Goal: Answer question/provide support

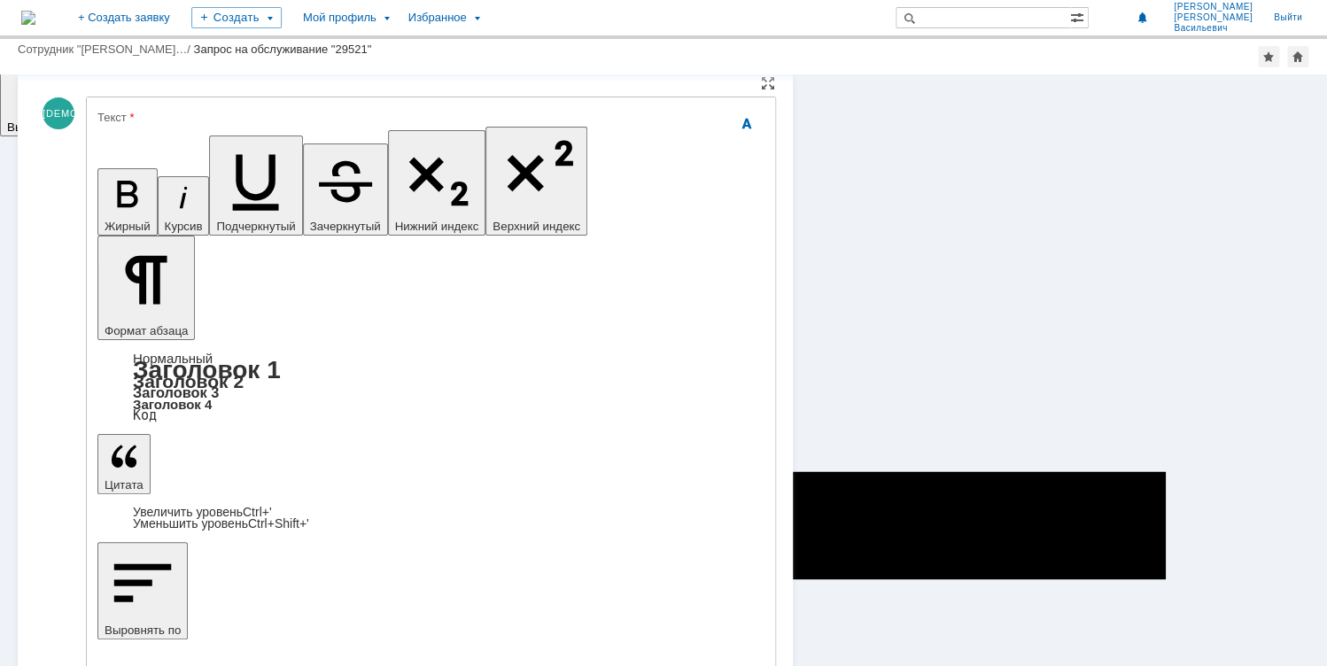
scroll to position [394, 0]
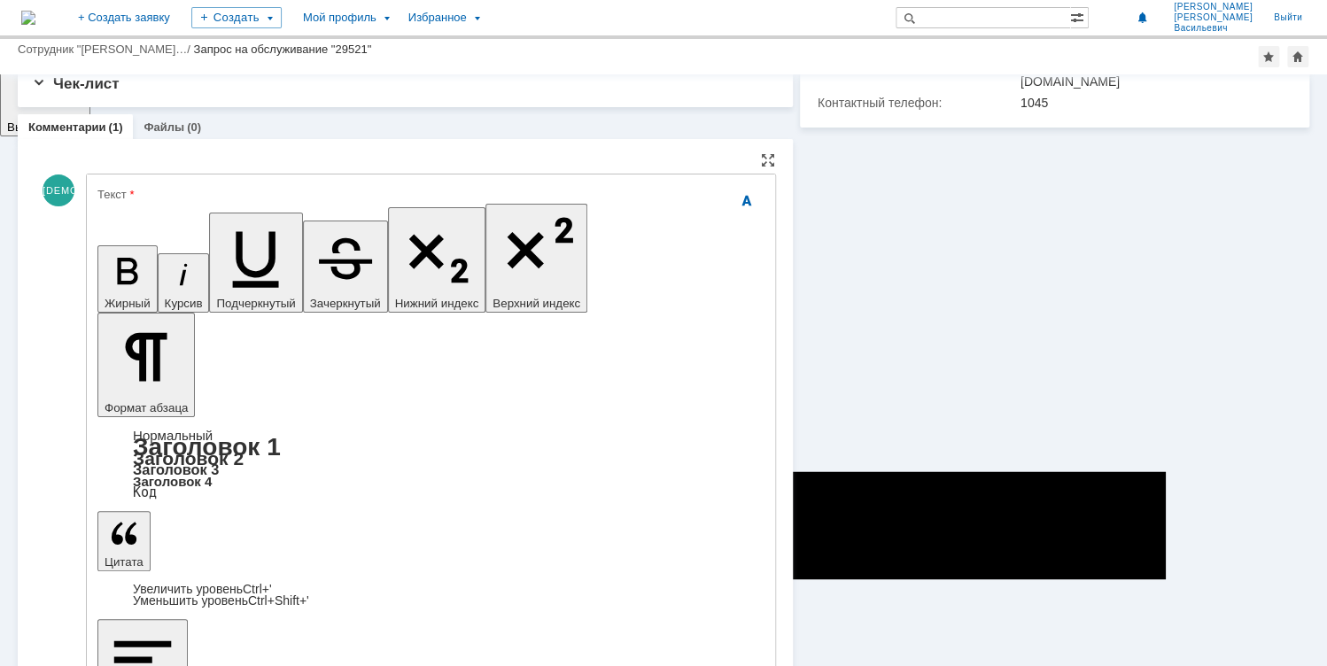
scroll to position [323, 0]
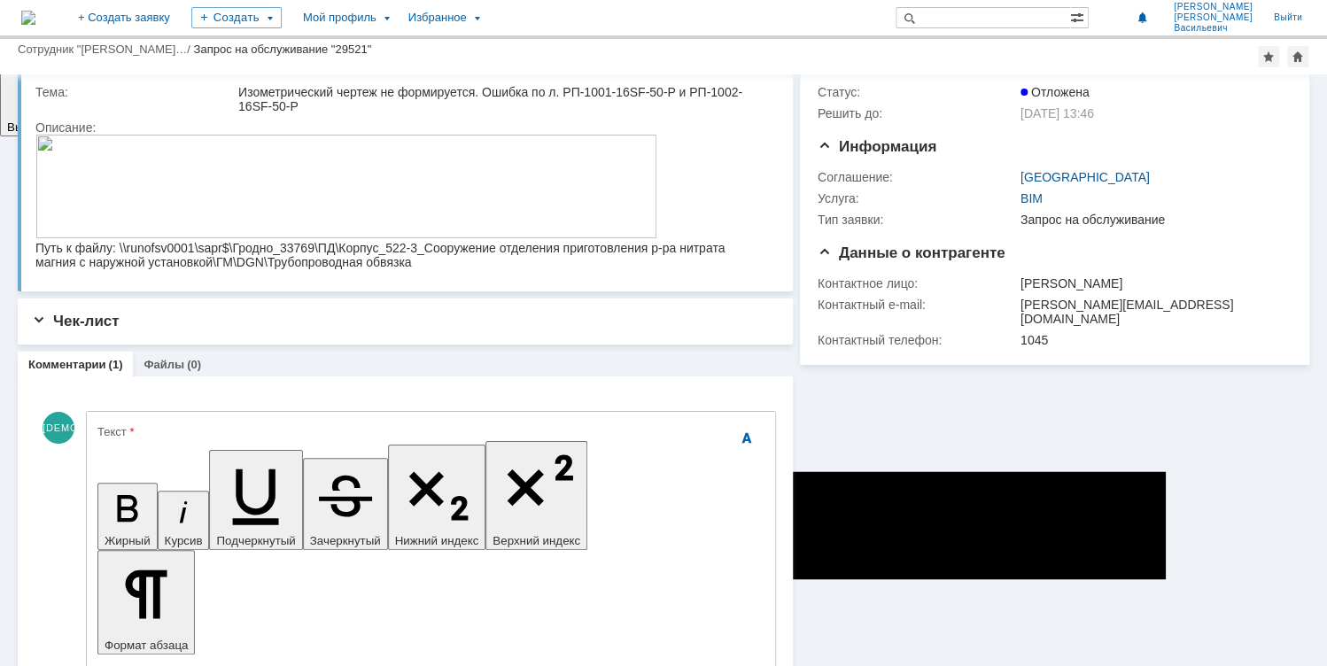
scroll to position [40, 0]
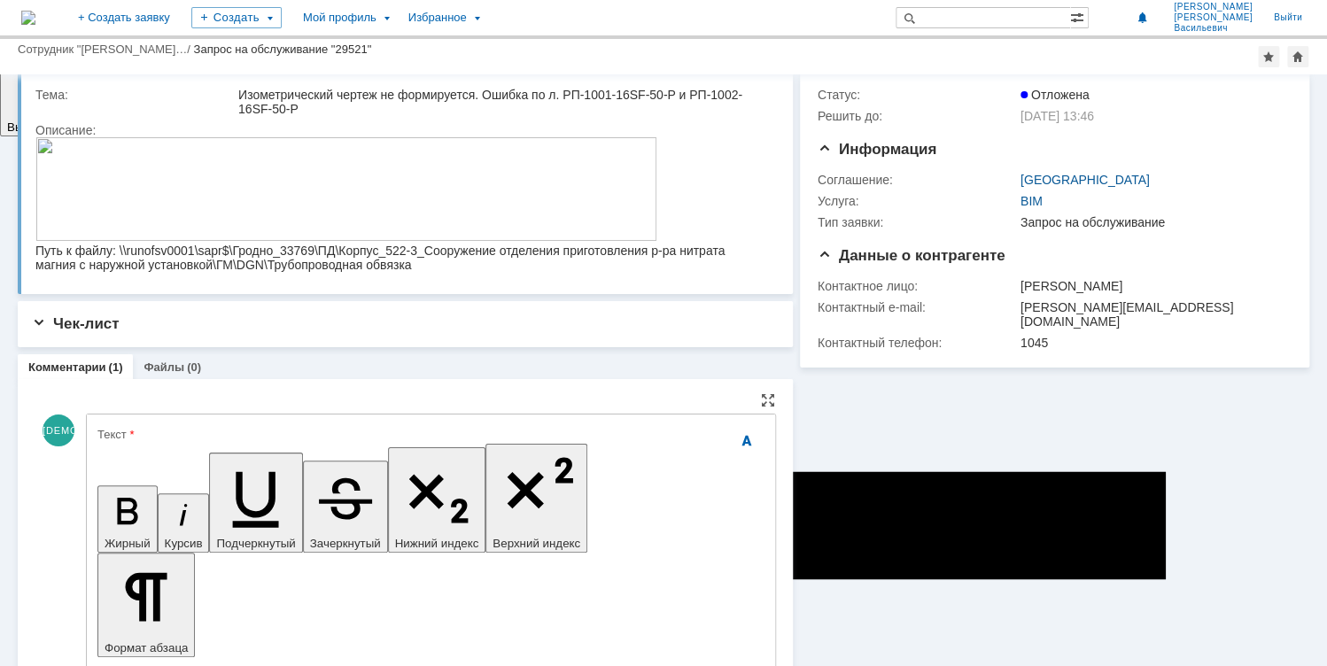
click at [167, 432] on div "Текст" at bounding box center [429, 435] width 664 height 12
click at [153, 435] on div "Текст" at bounding box center [429, 435] width 664 height 12
click at [180, 436] on div "Текст" at bounding box center [429, 435] width 664 height 12
click at [121, 436] on div "Текст" at bounding box center [429, 435] width 664 height 12
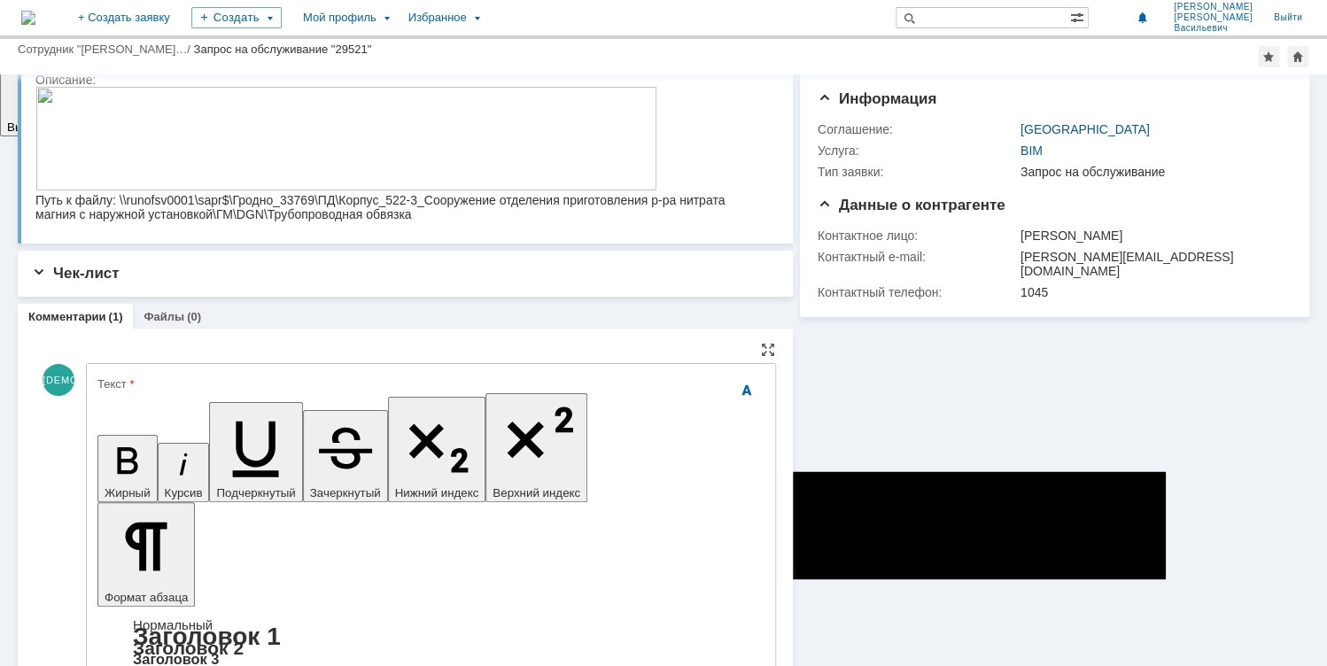
scroll to position [111, 0]
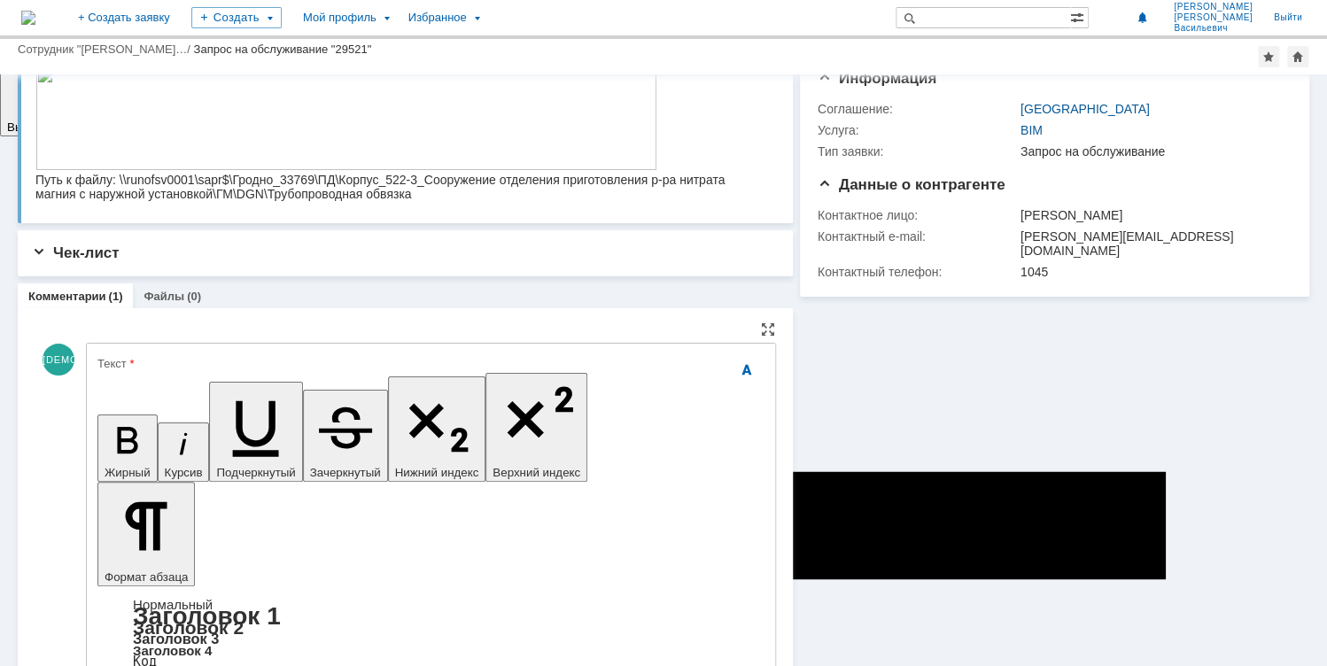
click at [149, 361] on div "Текст" at bounding box center [429, 364] width 664 height 12
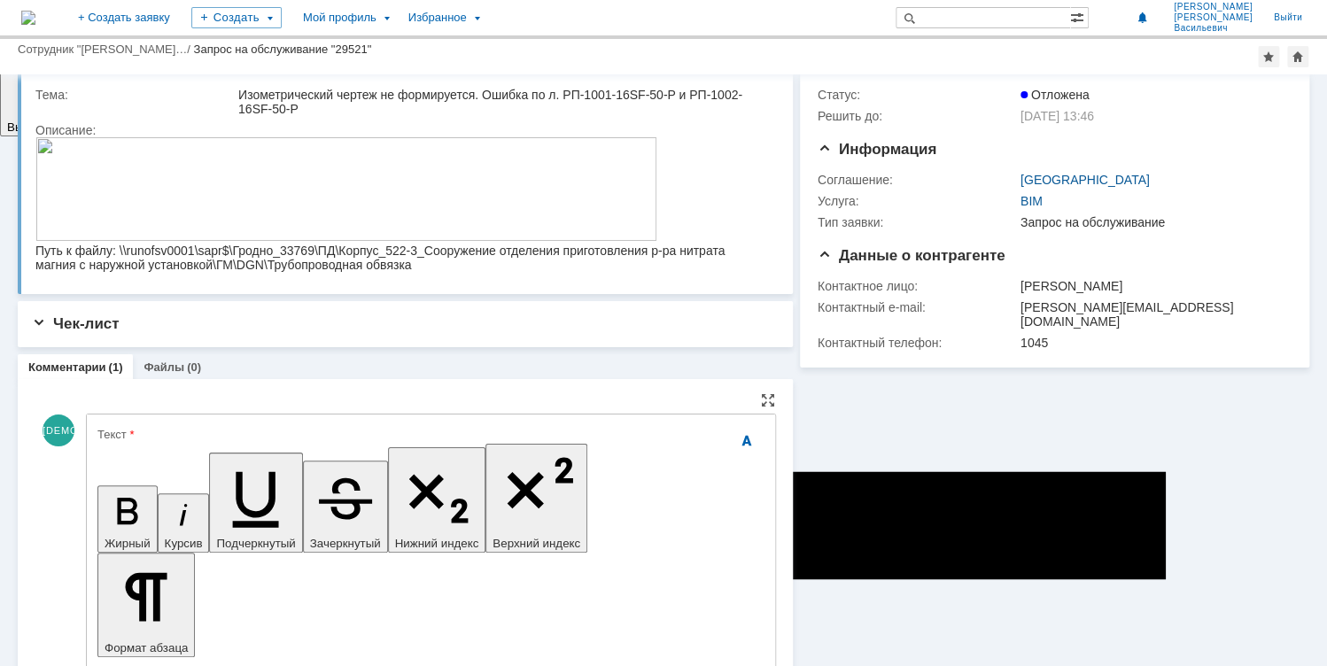
scroll to position [0, 0]
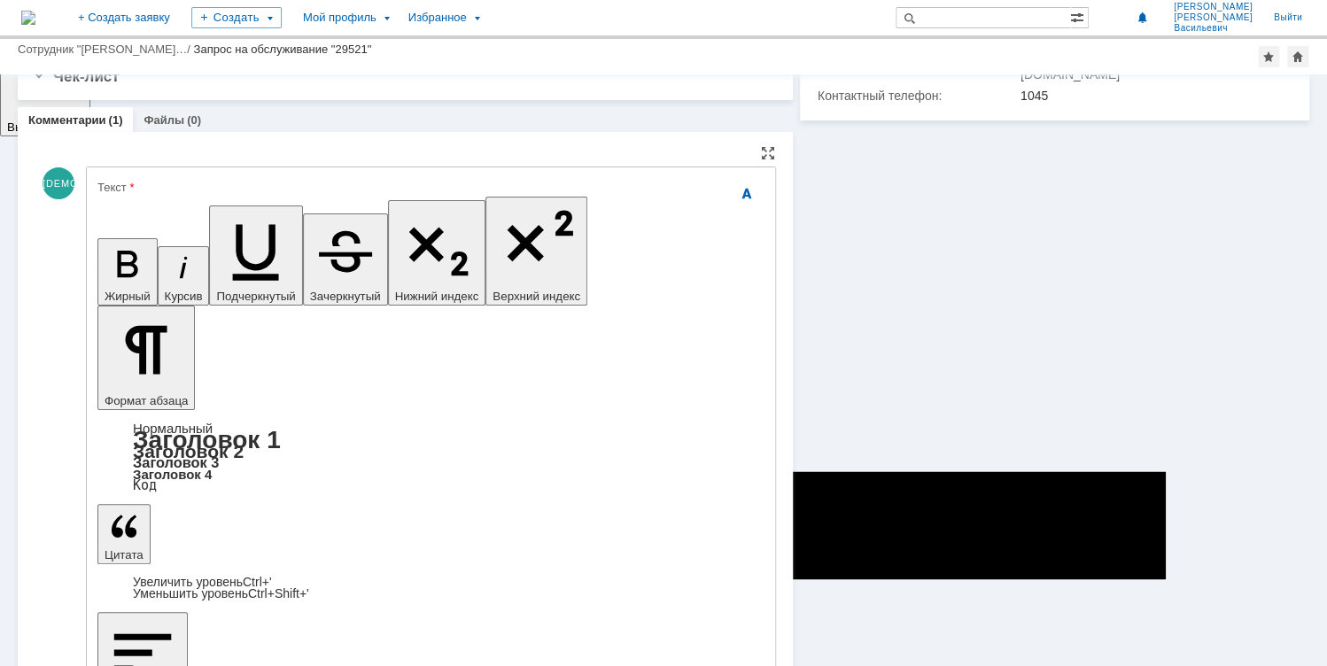
scroll to position [394, 0]
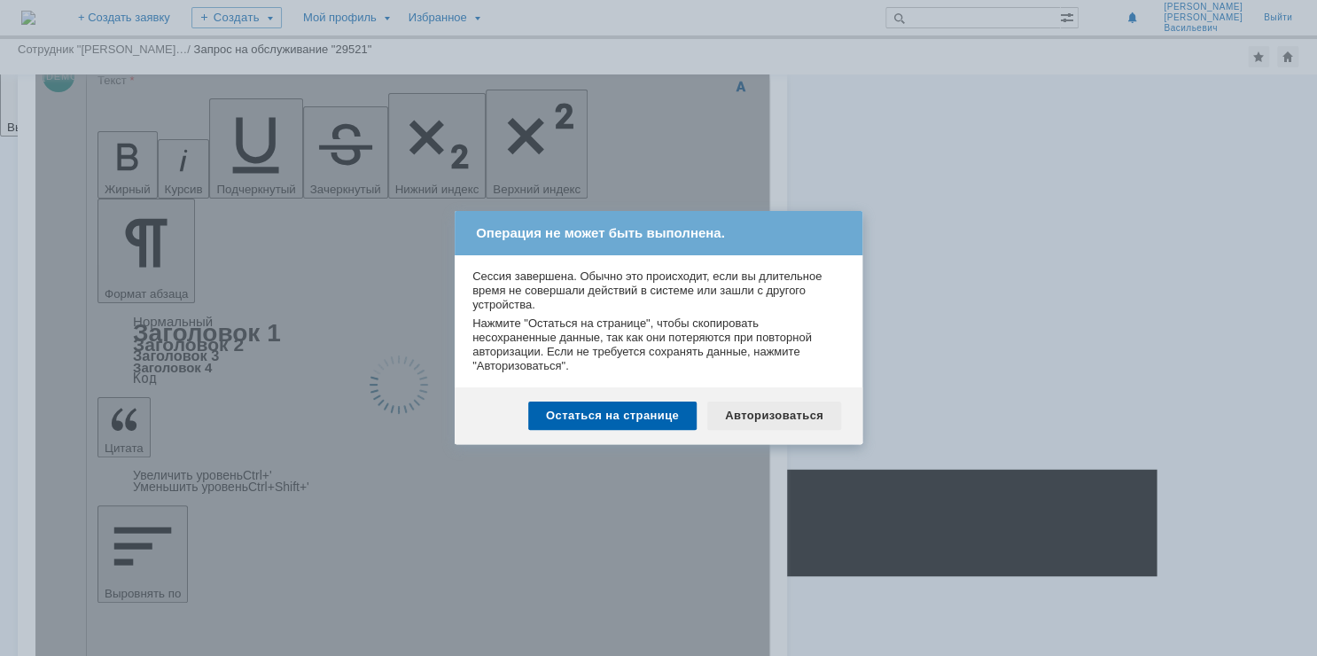
click at [741, 416] on div "Авторизоваться" at bounding box center [774, 415] width 134 height 28
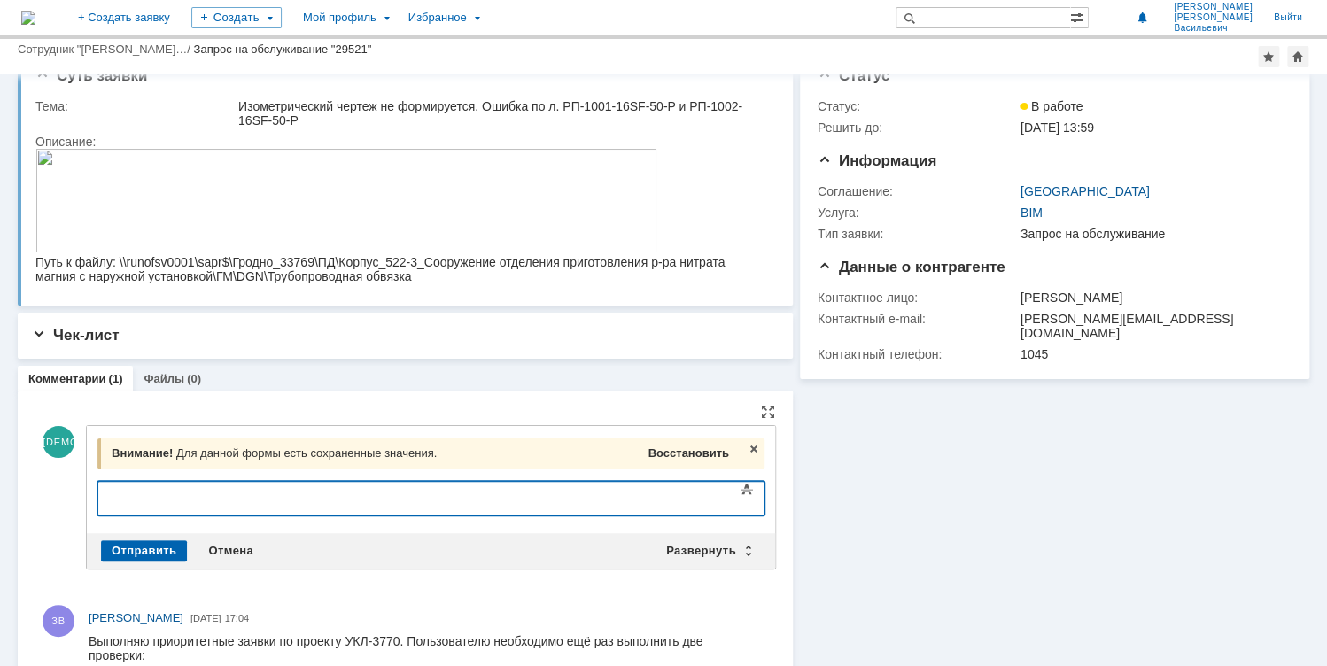
click at [675, 454] on span "Восстановить" at bounding box center [688, 453] width 81 height 13
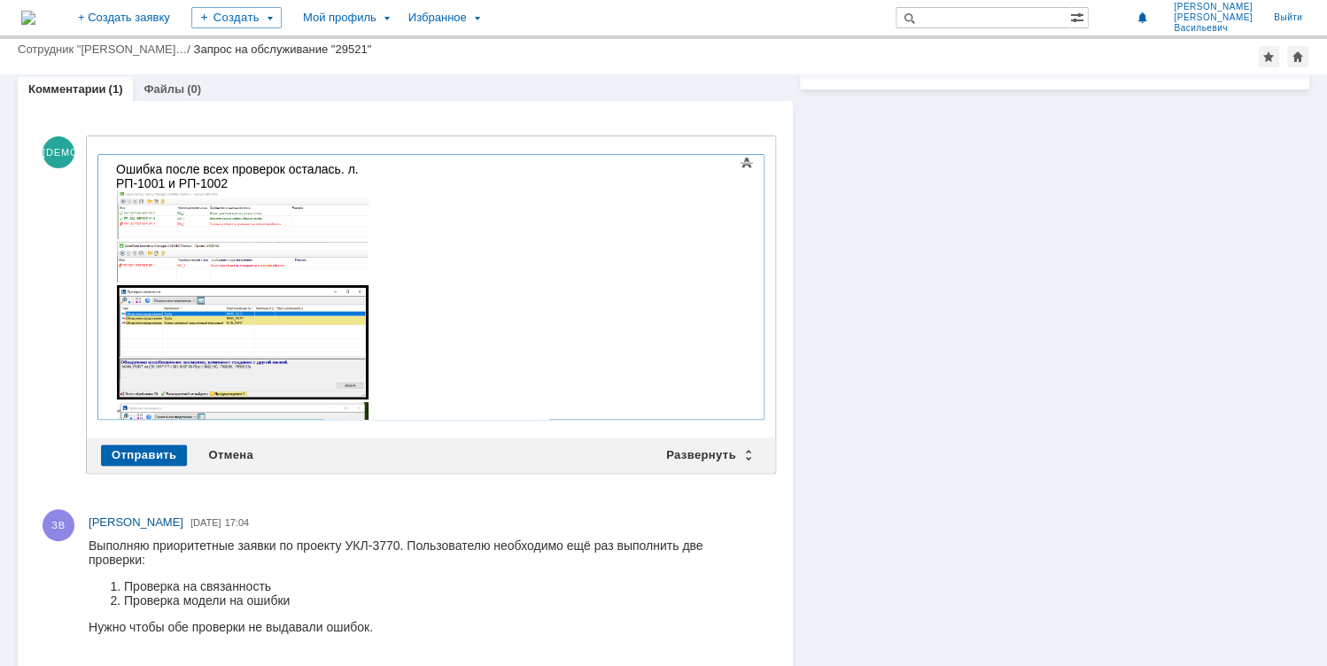
scroll to position [330, 0]
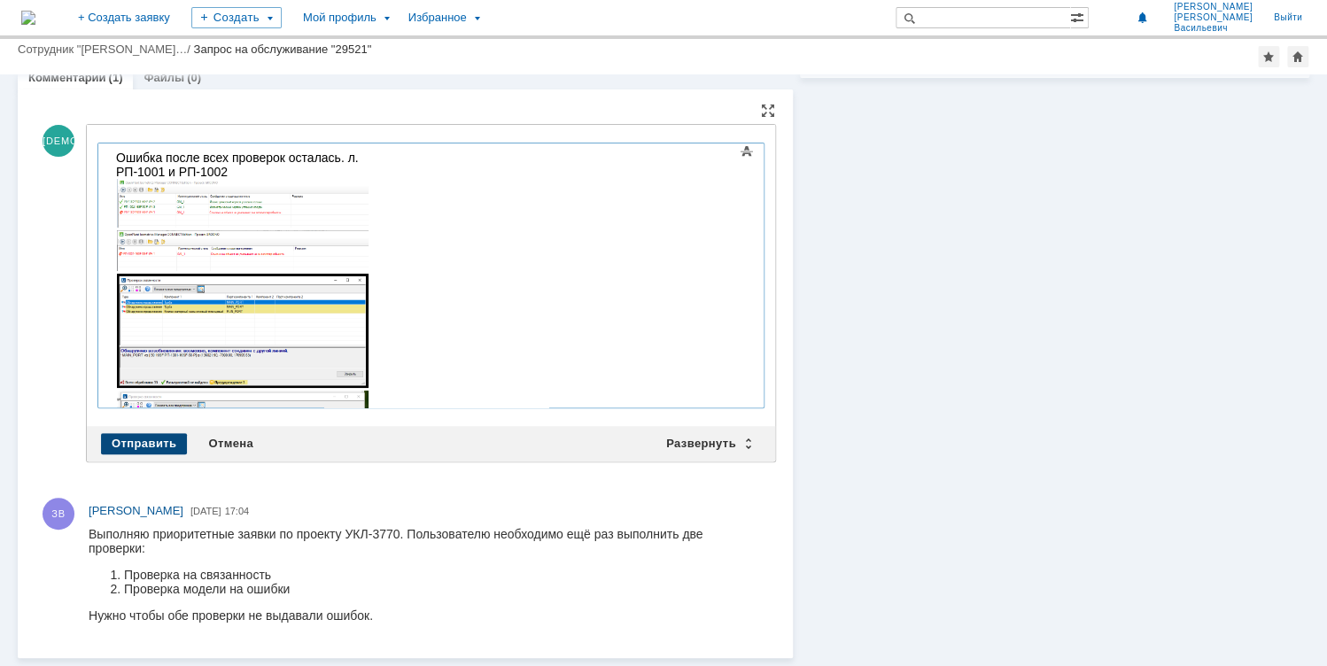
click at [143, 449] on div "Отправить" at bounding box center [144, 443] width 86 height 21
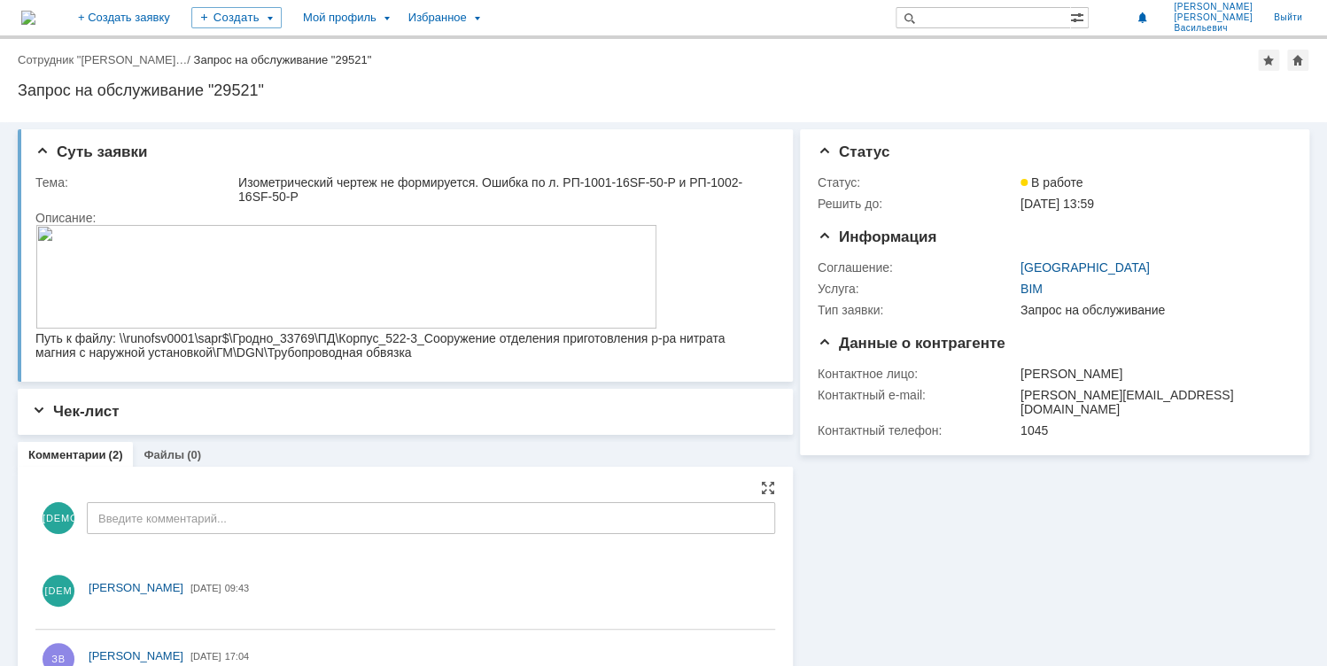
scroll to position [0, 0]
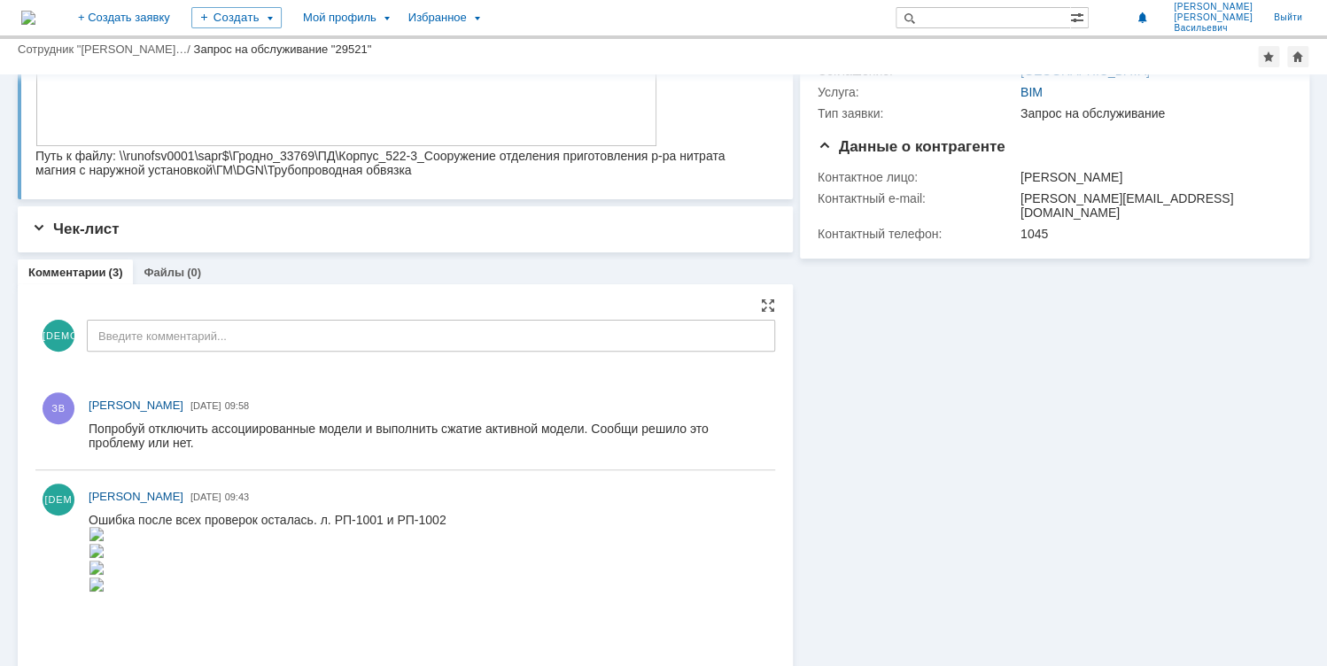
scroll to position [142, 0]
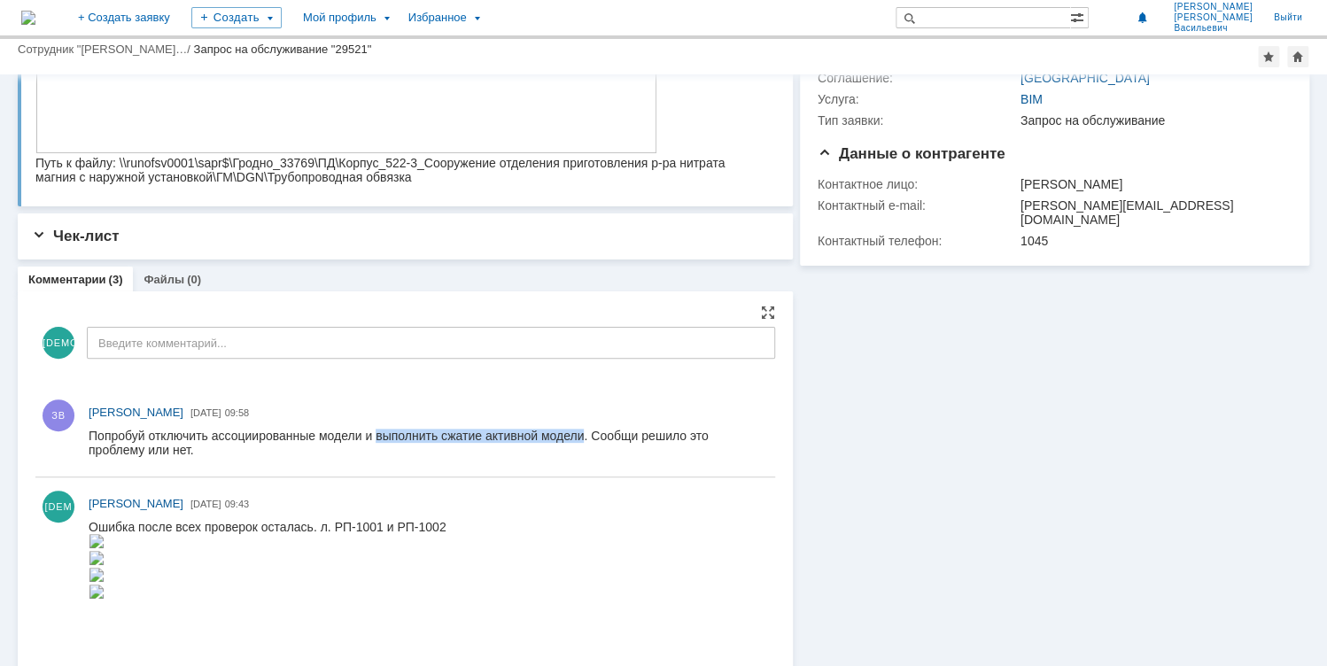
drag, startPoint x: 376, startPoint y: 436, endPoint x: 582, endPoint y: 432, distance: 206.5
click at [582, 432] on div "Попробуй отключить ассоциированные модели и выполнить сжатие активной модели. С…" at bounding box center [425, 443] width 672 height 28
click at [212, 436] on div "Попробуй отключить ассоциированные модели и выполнить сжатие активной модели. С…" at bounding box center [425, 443] width 672 height 28
drag, startPoint x: 210, startPoint y: 436, endPoint x: 581, endPoint y: 436, distance: 371.3
click at [581, 436] on div "Попробуй отключить ассоциированные модели и выполнить сжатие активной модели. С…" at bounding box center [425, 443] width 672 height 28
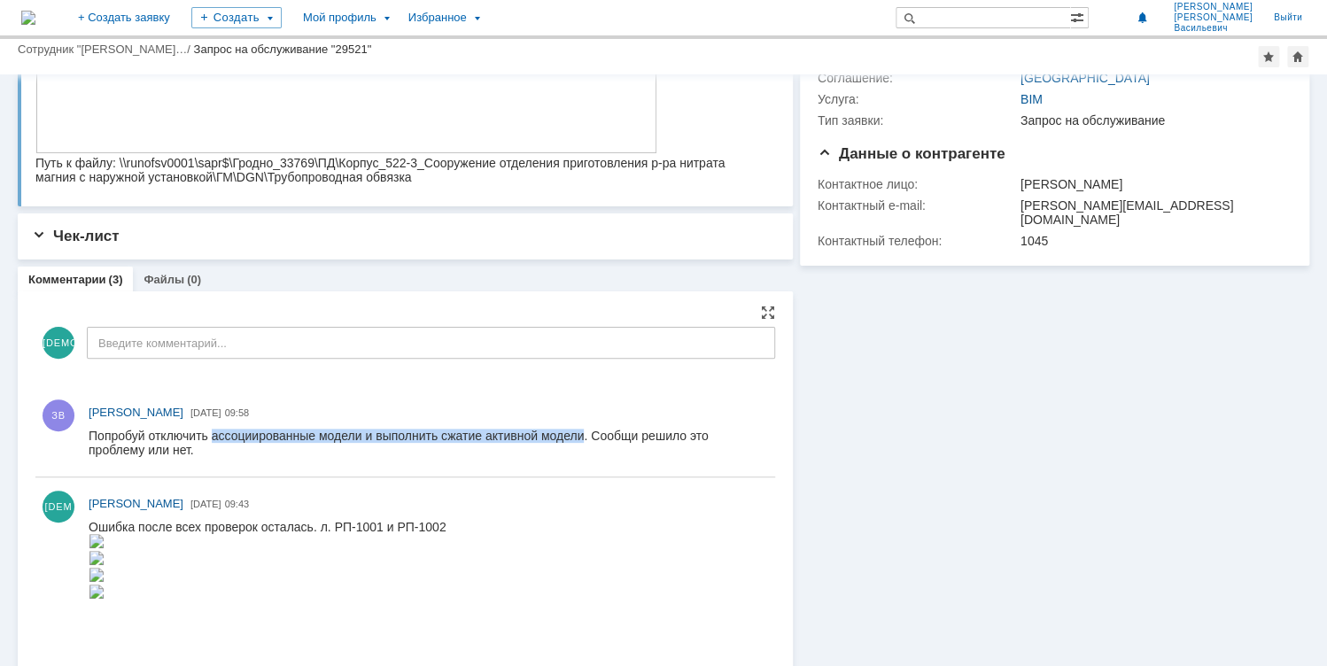
copy div "ассоциированные модели и выполнить сжатие активной модели"
